Goal: Information Seeking & Learning: Learn about a topic

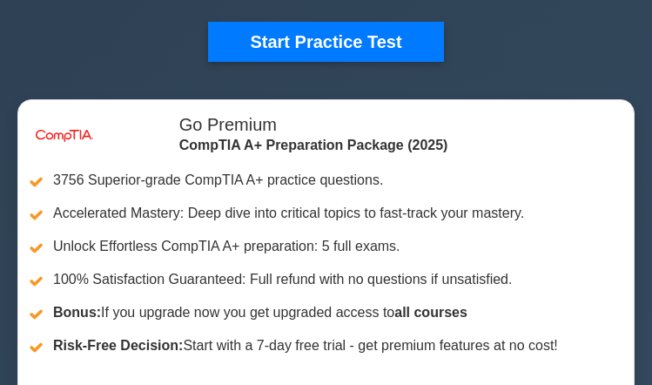
scroll to position [272, 0]
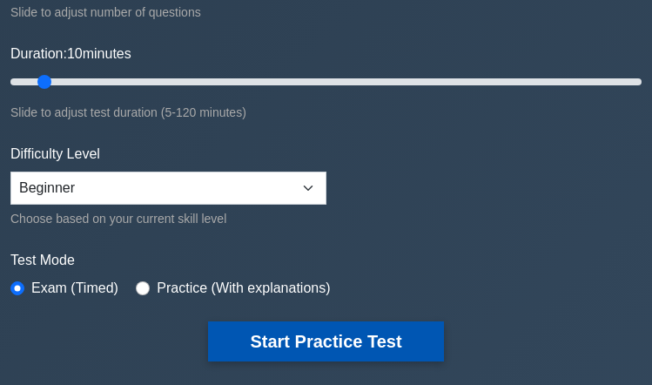
click at [289, 333] on button "Start Practice Test" at bounding box center [325, 341] width 235 height 40
click at [291, 341] on button "Start Practice Test" at bounding box center [325, 341] width 235 height 40
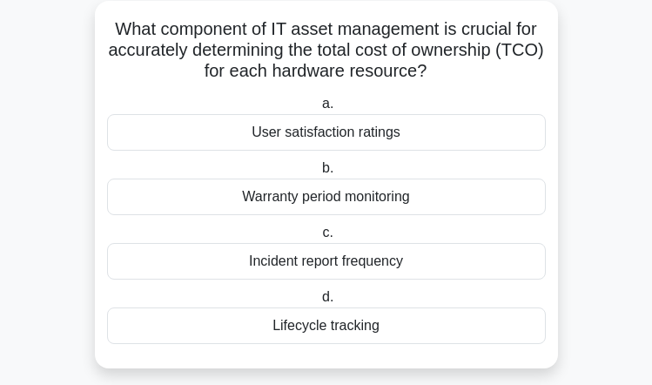
scroll to position [97, 0]
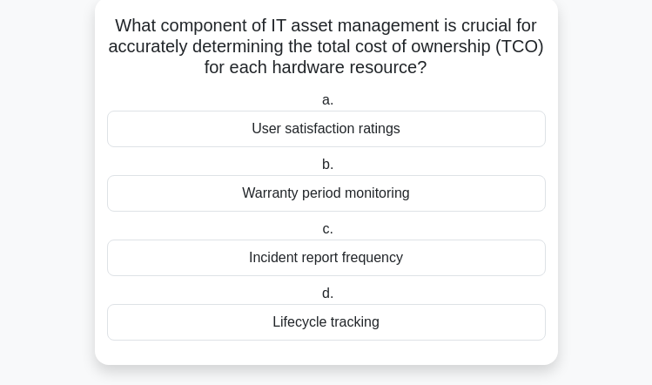
click at [283, 193] on div "Warranty period monitoring" at bounding box center [326, 193] width 439 height 37
click at [286, 191] on div "Warranty period monitoring" at bounding box center [326, 193] width 439 height 37
click at [319, 171] on input "b. Warranty period monitoring" at bounding box center [319, 164] width 0 height 11
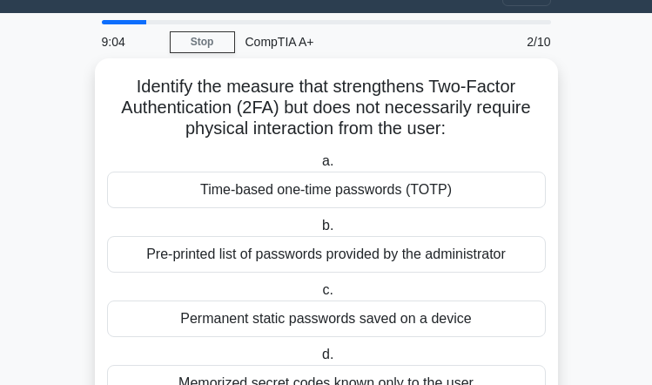
scroll to position [48, 0]
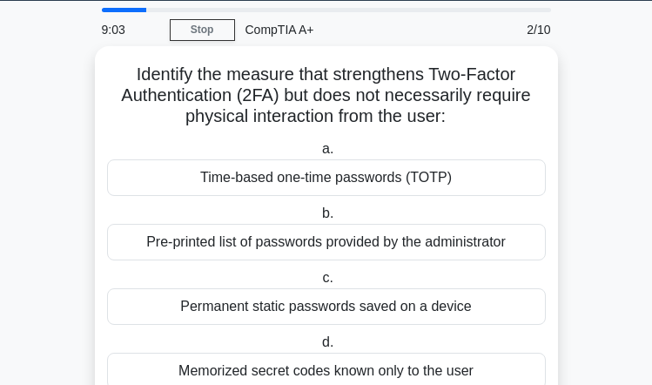
click at [227, 176] on div "Time-based one-time passwords (TOTP)" at bounding box center [326, 177] width 439 height 37
click at [319, 155] on input "a. Time-based one-time passwords (TOTP)" at bounding box center [319, 149] width 0 height 11
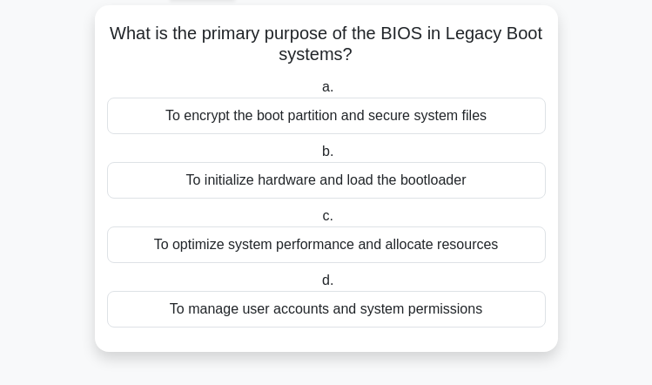
scroll to position [88, 0]
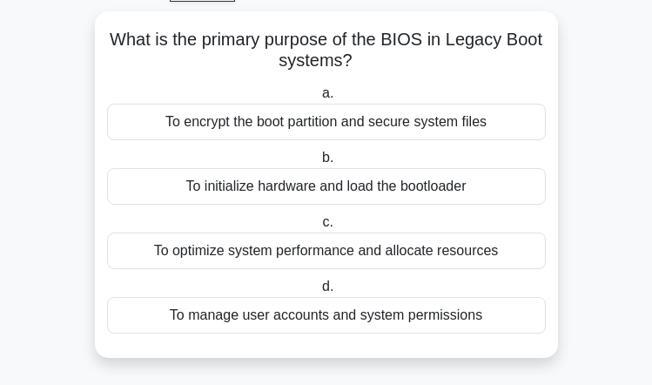
scroll to position [88, 0]
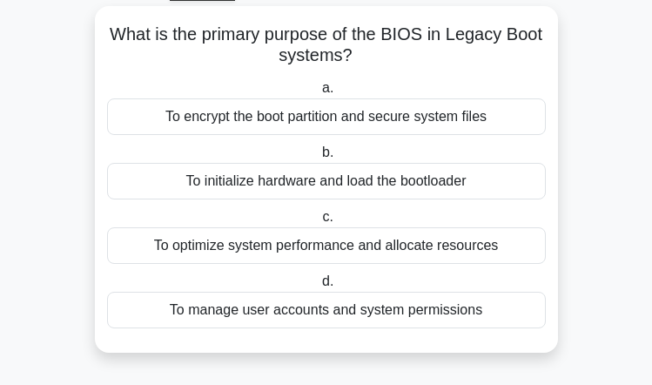
click at [223, 117] on div "To encrypt the boot partition and secure system files" at bounding box center [326, 116] width 439 height 37
click at [319, 94] on input "a. To encrypt the boot partition and secure system files" at bounding box center [319, 88] width 0 height 11
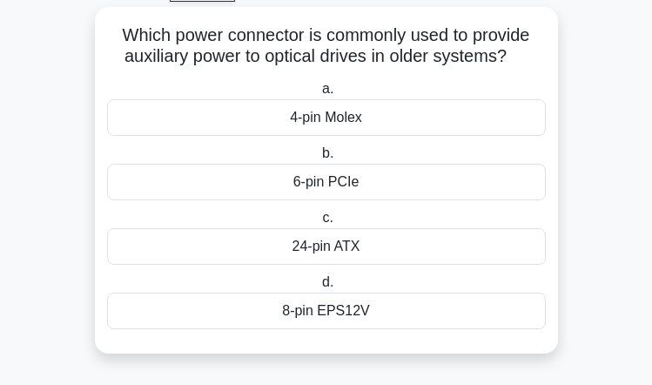
scroll to position [91, 0]
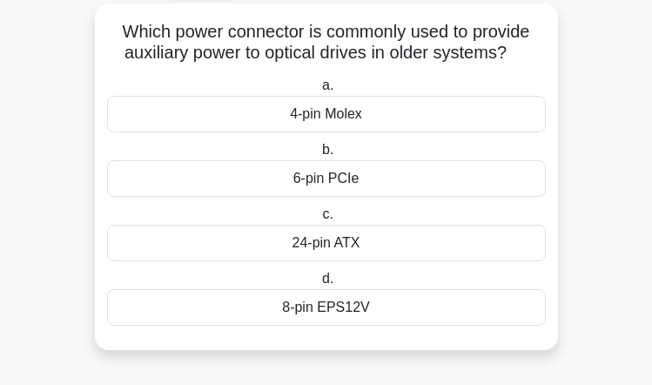
click at [326, 245] on div "24-pin ATX" at bounding box center [326, 243] width 439 height 37
click at [319, 220] on input "c. 24-pin ATX" at bounding box center [319, 214] width 0 height 11
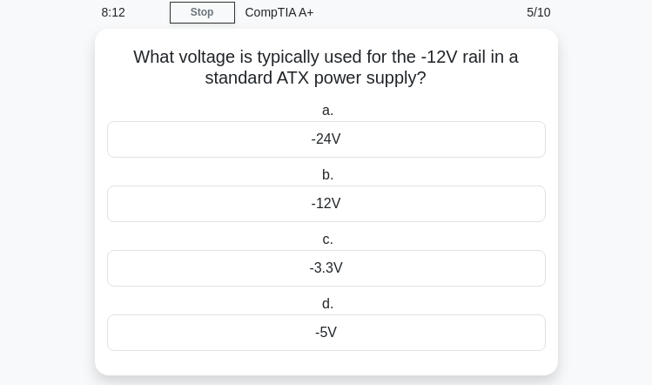
scroll to position [66, 0]
drag, startPoint x: 326, startPoint y: 206, endPoint x: 323, endPoint y: 260, distance: 54.1
click at [326, 256] on div "a. -24V b. -12V c." at bounding box center [327, 225] width 460 height 258
click at [319, 265] on div "-3.3V" at bounding box center [326, 267] width 439 height 37
click at [319, 245] on input "c. -3.3V" at bounding box center [319, 238] width 0 height 11
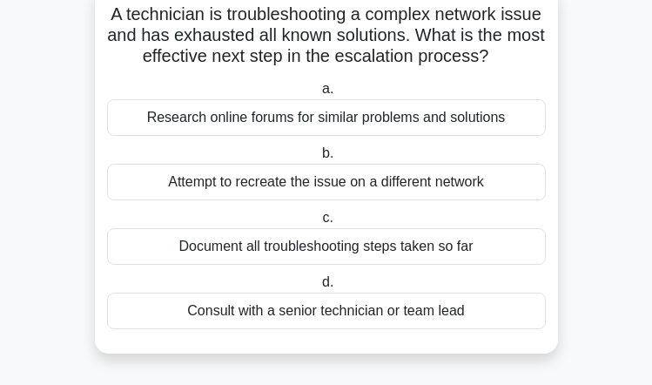
scroll to position [112, 0]
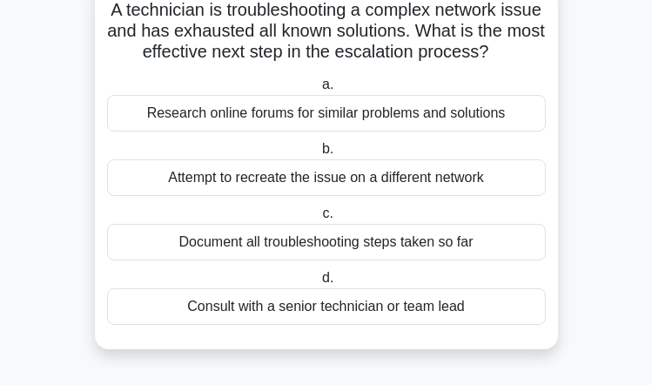
click at [324, 117] on div "Research online forums for similar problems and solutions" at bounding box center [326, 113] width 439 height 37
click at [319, 91] on input "a. Research online forums for similar problems and solutions" at bounding box center [319, 84] width 0 height 11
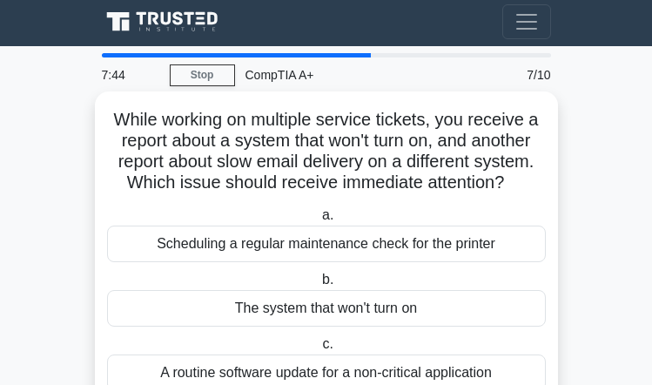
scroll to position [3, 0]
